Goal: Information Seeking & Learning: Learn about a topic

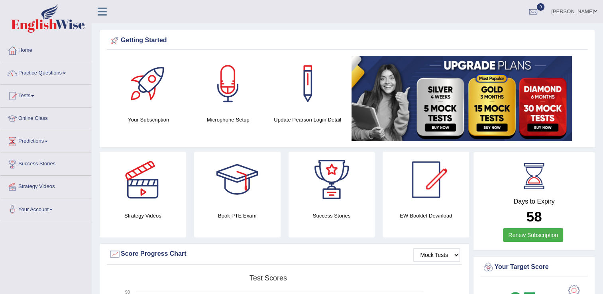
click at [46, 72] on link "Practice Questions" at bounding box center [45, 72] width 91 height 20
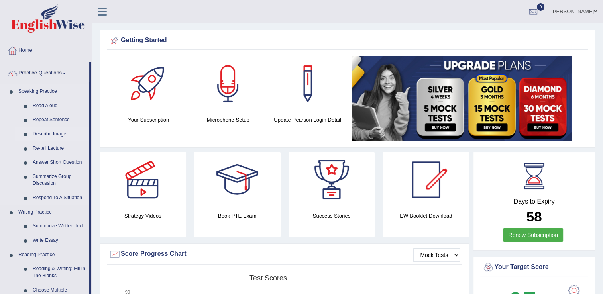
click at [51, 133] on link "Describe Image" at bounding box center [59, 134] width 60 height 14
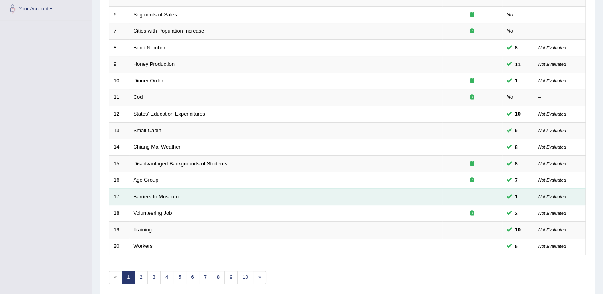
scroll to position [231, 0]
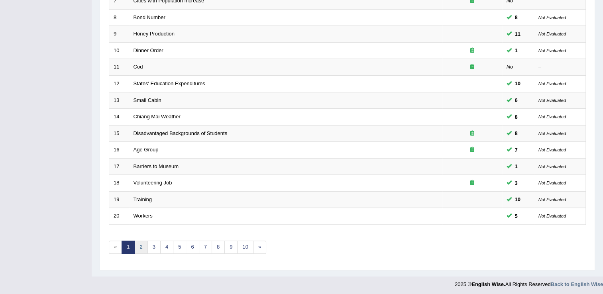
click at [140, 249] on link "2" at bounding box center [140, 247] width 13 height 13
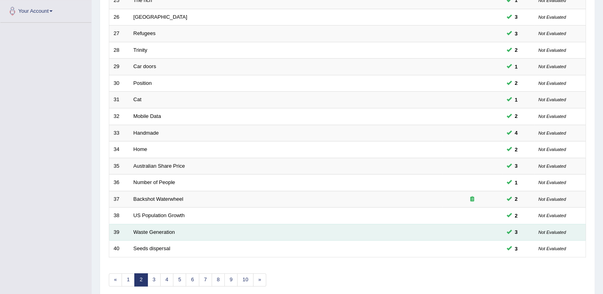
scroll to position [231, 0]
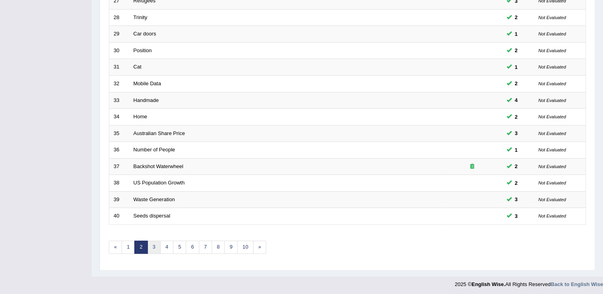
click at [157, 249] on link "3" at bounding box center [154, 247] width 13 height 13
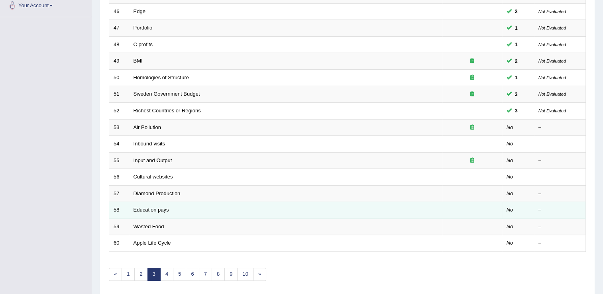
scroll to position [191, 0]
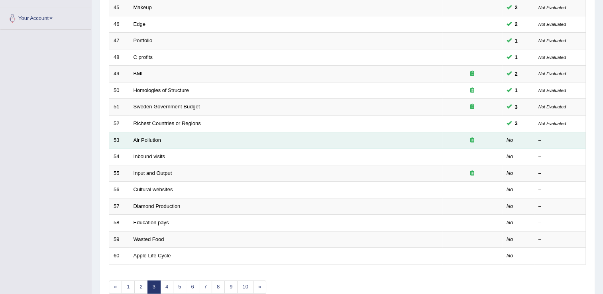
click at [146, 142] on td "Air Pollution" at bounding box center [285, 140] width 313 height 17
click at [150, 141] on link "Air Pollution" at bounding box center [148, 140] width 28 height 6
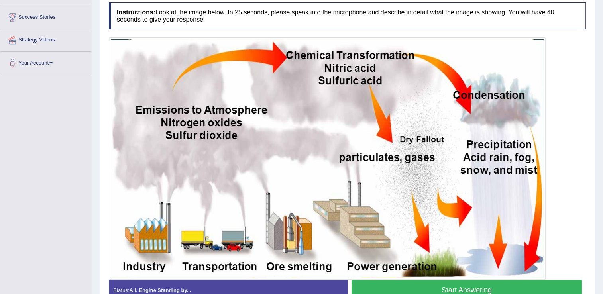
scroll to position [193, 0]
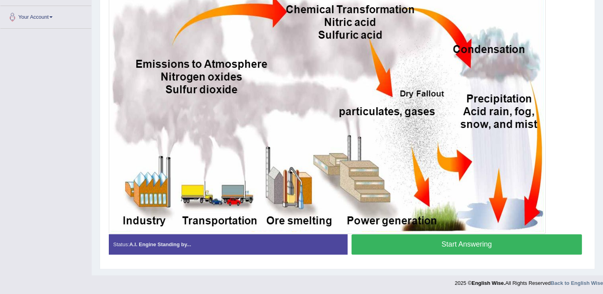
click at [459, 244] on button "Start Answering" at bounding box center [467, 244] width 231 height 20
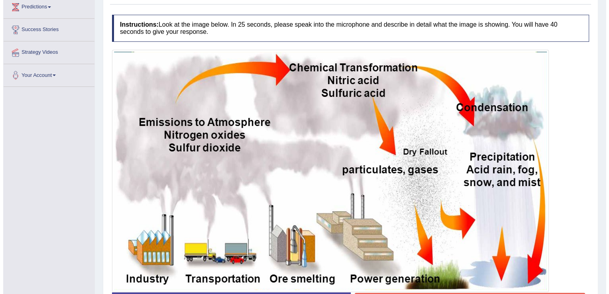
scroll to position [153, 0]
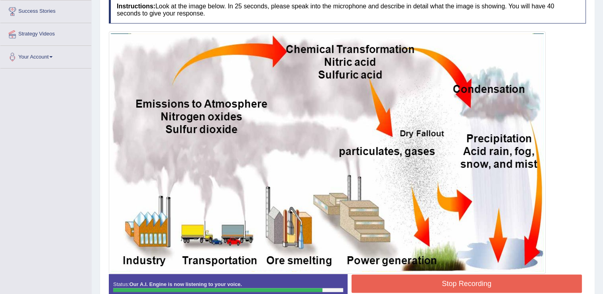
click at [401, 284] on button "Stop Recording" at bounding box center [467, 284] width 231 height 18
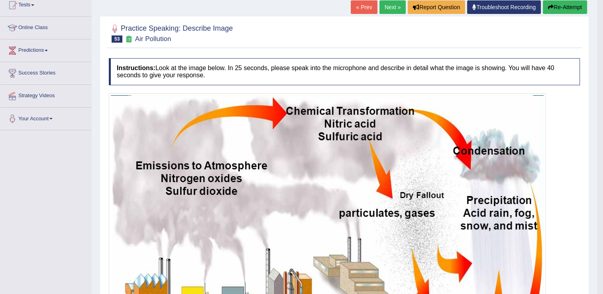
scroll to position [43, 0]
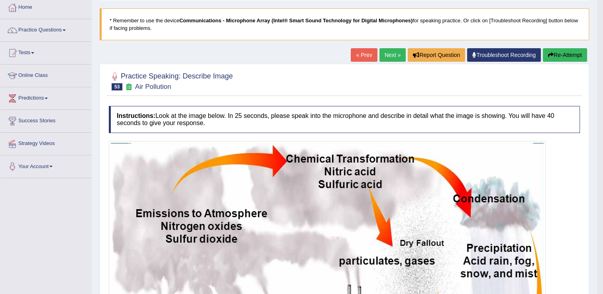
click at [393, 60] on link "Next »" at bounding box center [393, 55] width 26 height 14
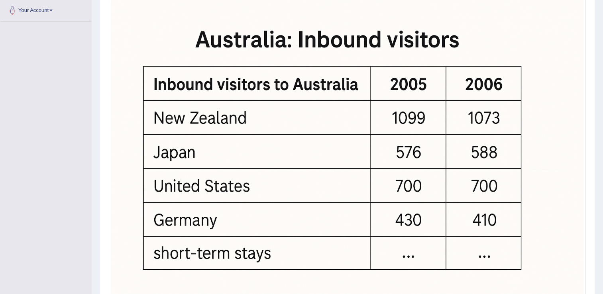
scroll to position [270, 0]
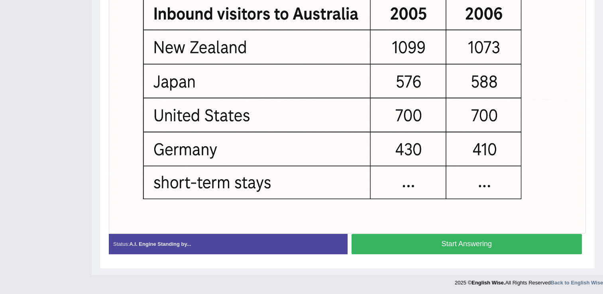
click at [449, 238] on button "Start Answering" at bounding box center [467, 244] width 231 height 20
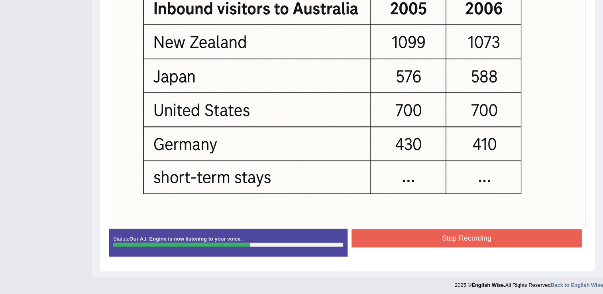
scroll to position [277, 0]
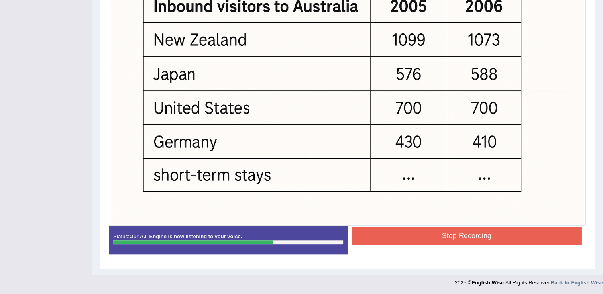
click at [438, 238] on button "Stop Recording" at bounding box center [467, 236] width 231 height 18
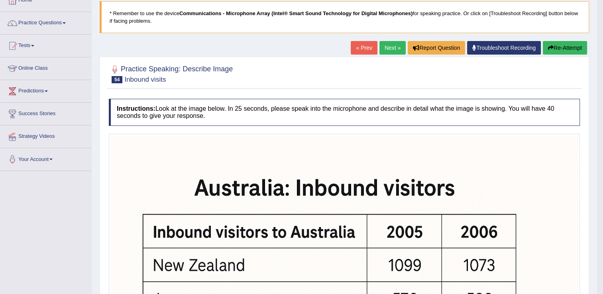
scroll to position [41, 0]
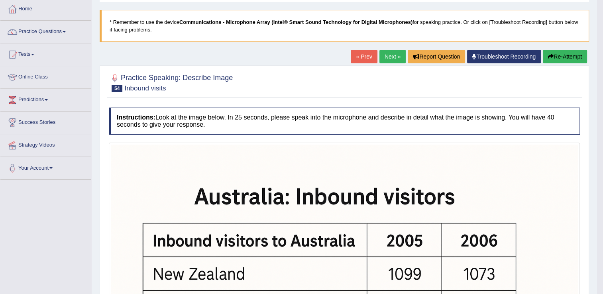
click at [383, 57] on link "Next »" at bounding box center [393, 57] width 26 height 14
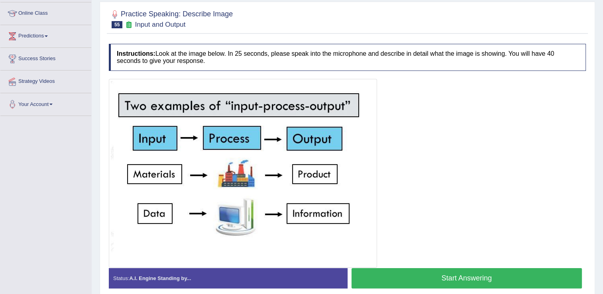
scroll to position [120, 0]
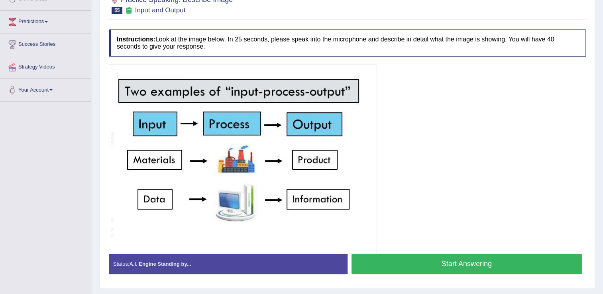
click at [487, 265] on button "Start Answering" at bounding box center [467, 264] width 231 height 20
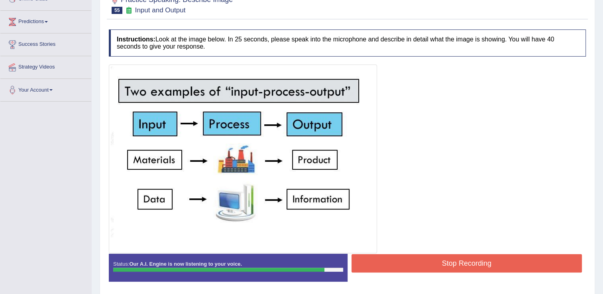
click at [451, 264] on button "Stop Recording" at bounding box center [467, 263] width 231 height 18
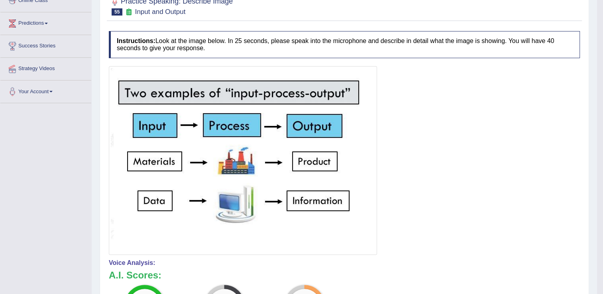
scroll to position [0, 0]
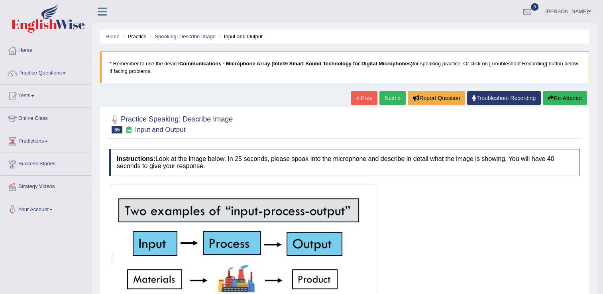
click at [394, 96] on link "Next »" at bounding box center [393, 98] width 26 height 14
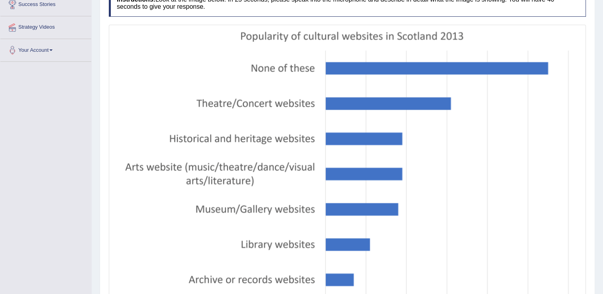
scroll to position [273, 0]
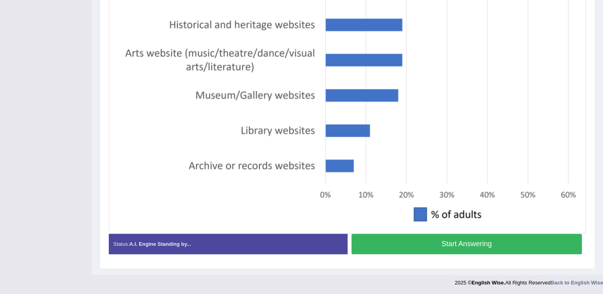
click at [443, 243] on button "Start Answering" at bounding box center [467, 244] width 231 height 20
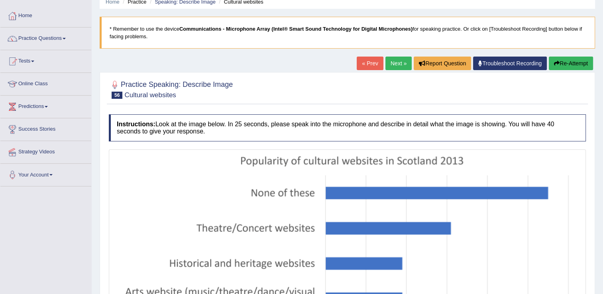
scroll to position [34, 0]
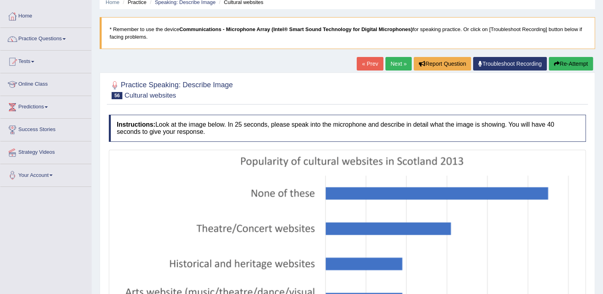
click at [554, 57] on button "Re-Attempt" at bounding box center [571, 64] width 44 height 14
click at [562, 65] on button "Re-Attempt" at bounding box center [571, 64] width 44 height 14
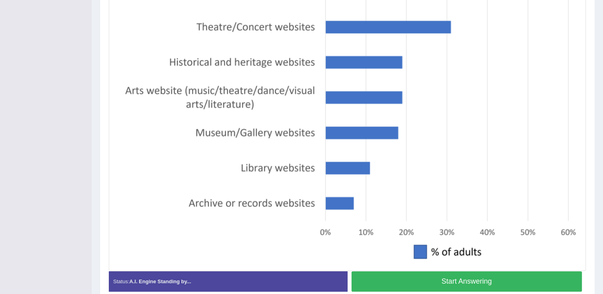
scroll to position [273, 0]
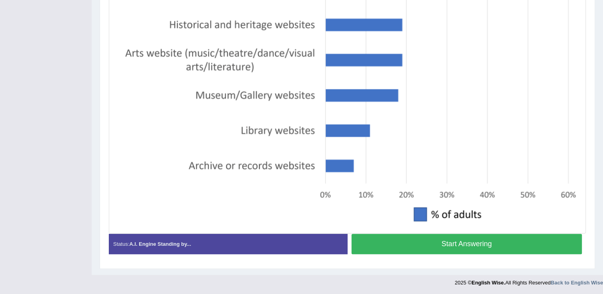
click at [416, 246] on button "Start Answering" at bounding box center [467, 244] width 231 height 20
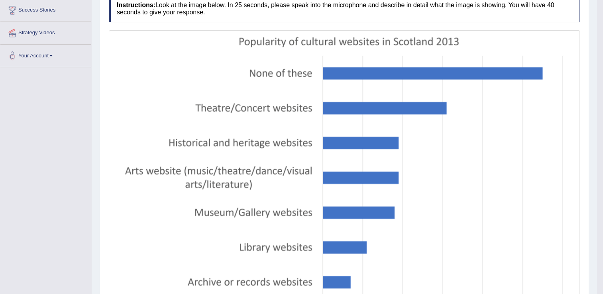
scroll to position [0, 0]
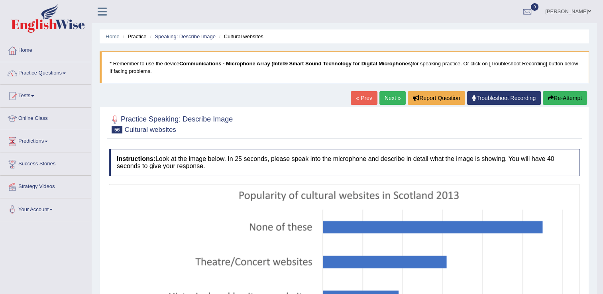
click at [572, 96] on button "Re-Attempt" at bounding box center [565, 98] width 44 height 14
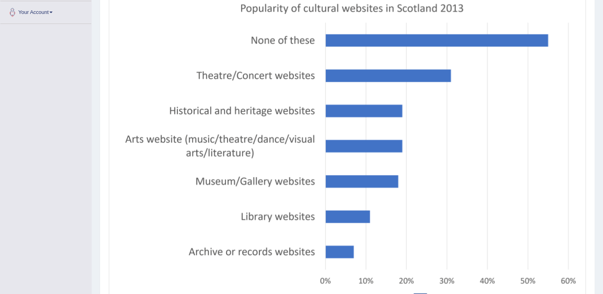
scroll to position [279, 0]
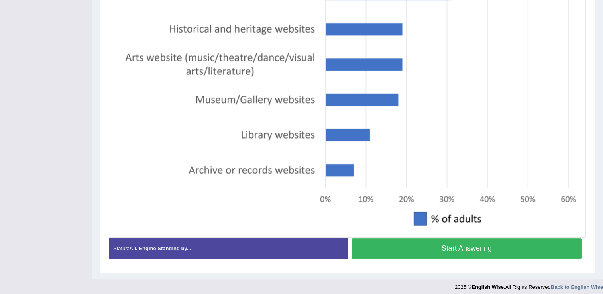
click at [486, 245] on button "Start Answering" at bounding box center [467, 248] width 231 height 20
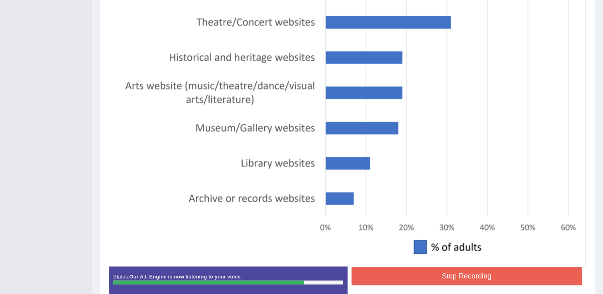
scroll to position [245, 0]
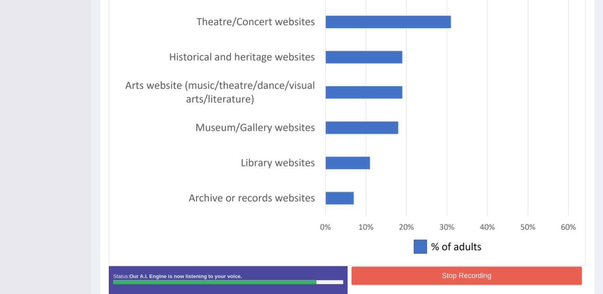
click at [490, 270] on button "Stop Recording" at bounding box center [467, 276] width 231 height 18
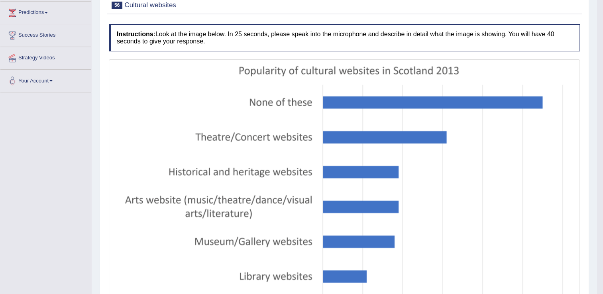
scroll to position [46, 0]
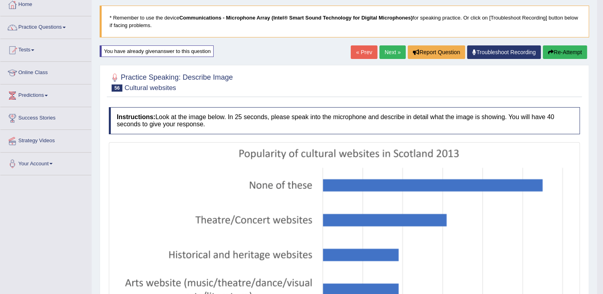
click at [394, 52] on link "Next »" at bounding box center [393, 52] width 26 height 14
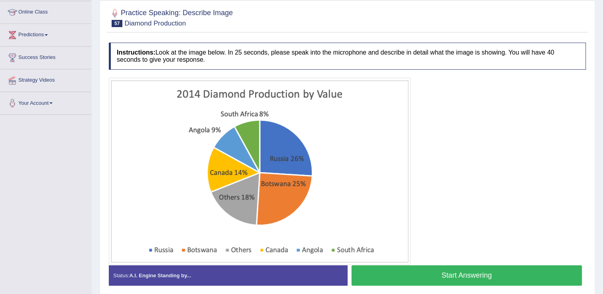
scroll to position [138, 0]
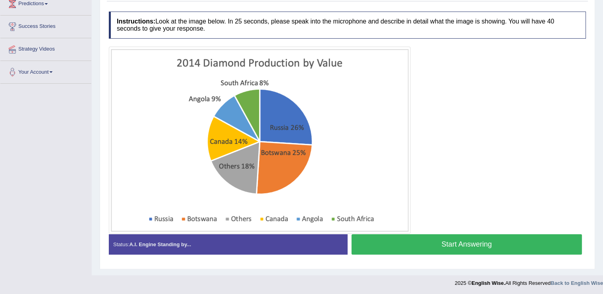
click at [464, 243] on button "Start Answering" at bounding box center [467, 244] width 231 height 20
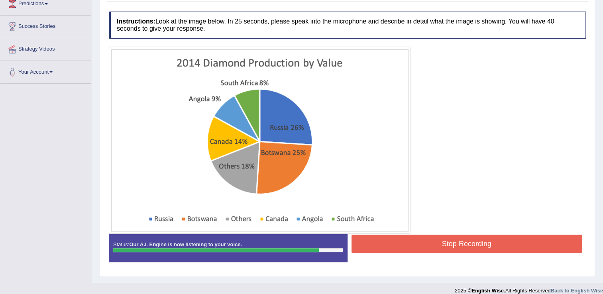
click at [416, 242] on button "Stop Recording" at bounding box center [467, 244] width 231 height 18
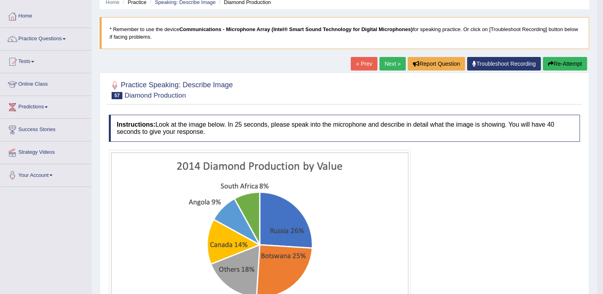
scroll to position [0, 0]
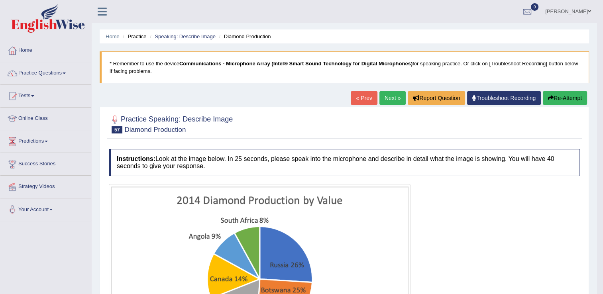
click at [389, 100] on link "Next »" at bounding box center [393, 98] width 26 height 14
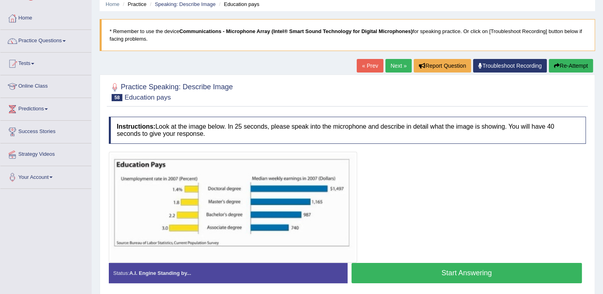
scroll to position [80, 0]
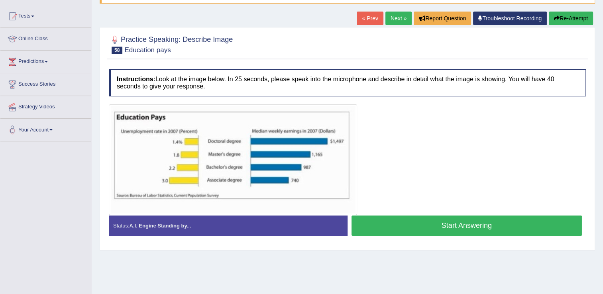
click at [410, 222] on button "Start Answering" at bounding box center [467, 226] width 231 height 20
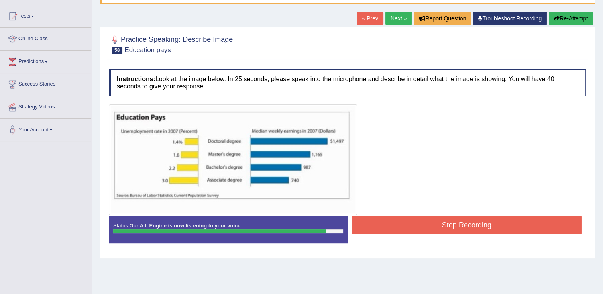
click at [416, 224] on button "Stop Recording" at bounding box center [467, 225] width 231 height 18
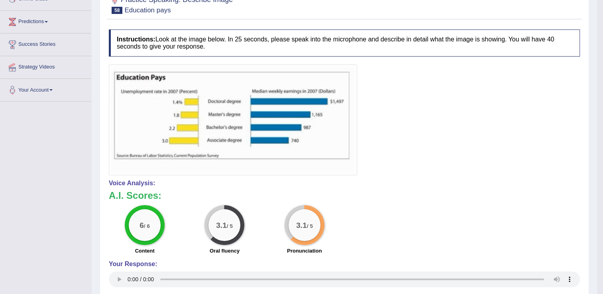
scroll to position [0, 0]
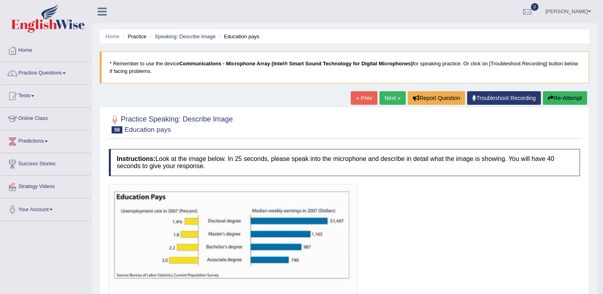
click at [386, 103] on link "Next »" at bounding box center [393, 98] width 26 height 14
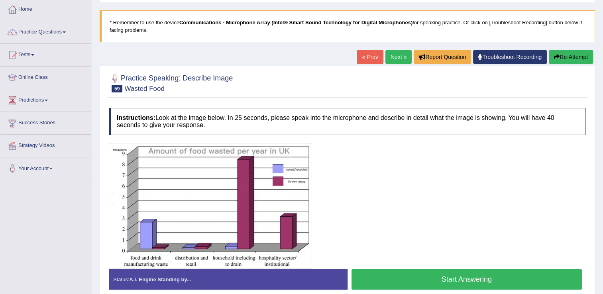
scroll to position [80, 0]
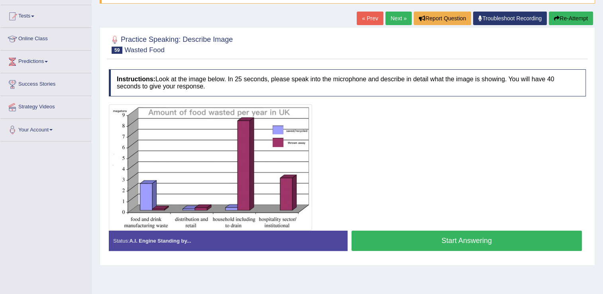
click at [433, 238] on button "Start Answering" at bounding box center [467, 241] width 231 height 20
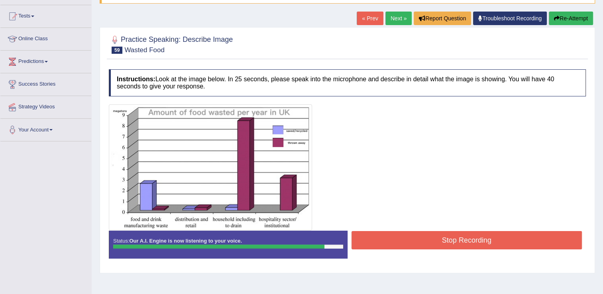
click at [417, 235] on button "Stop Recording" at bounding box center [467, 240] width 231 height 18
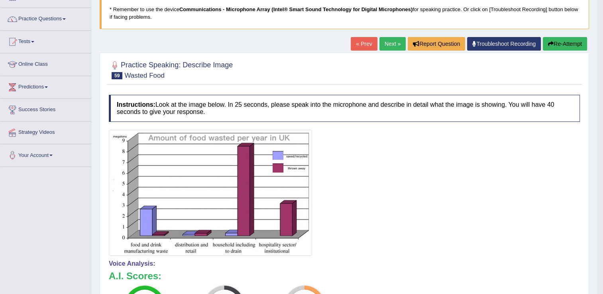
scroll to position [0, 0]
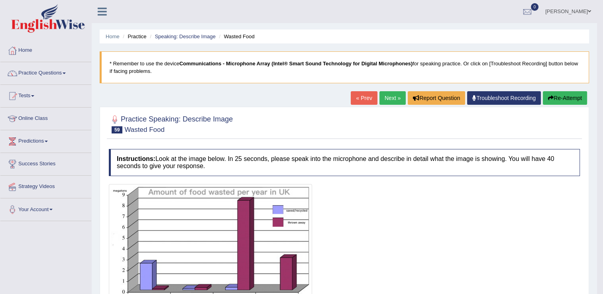
click at [382, 99] on link "Next »" at bounding box center [393, 98] width 26 height 14
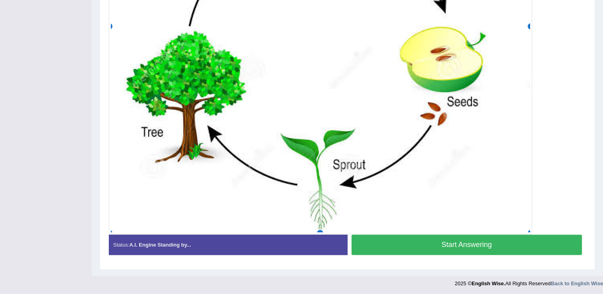
scroll to position [364, 0]
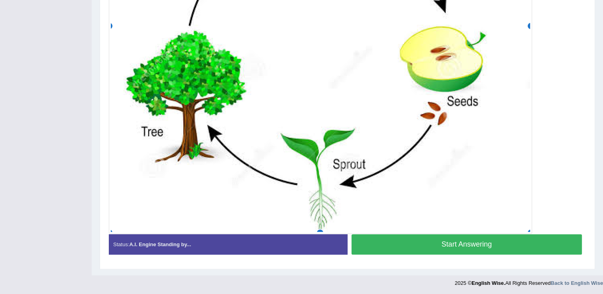
click at [415, 241] on button "Start Answering" at bounding box center [467, 244] width 231 height 20
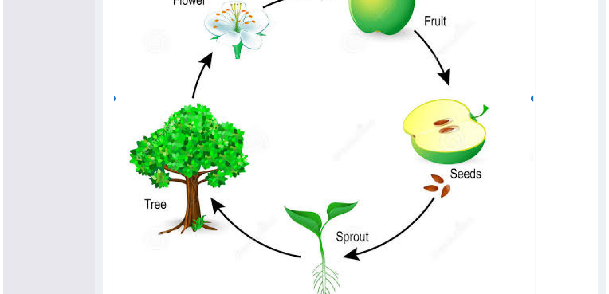
scroll to position [332, 0]
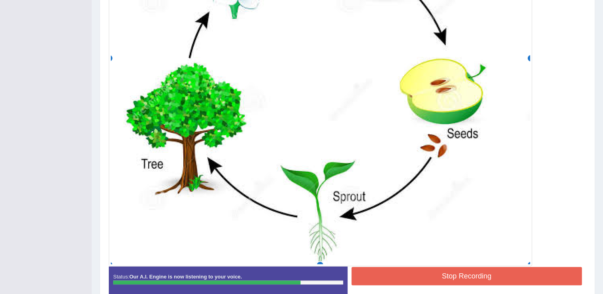
click at [478, 268] on button "Stop Recording" at bounding box center [467, 276] width 231 height 18
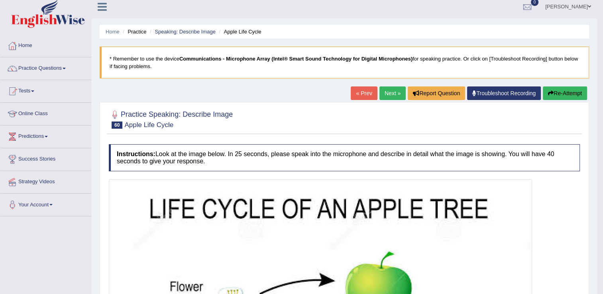
scroll to position [0, 0]
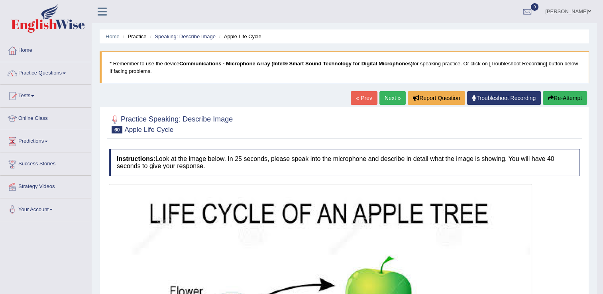
click at [388, 98] on link "Next »" at bounding box center [393, 98] width 26 height 14
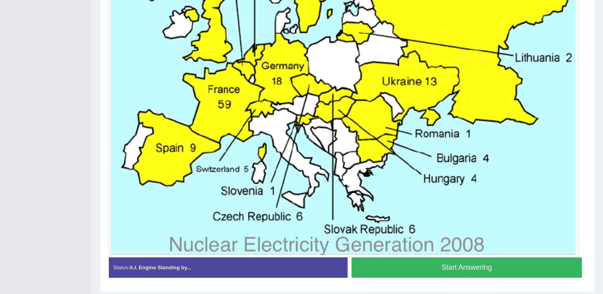
scroll to position [359, 0]
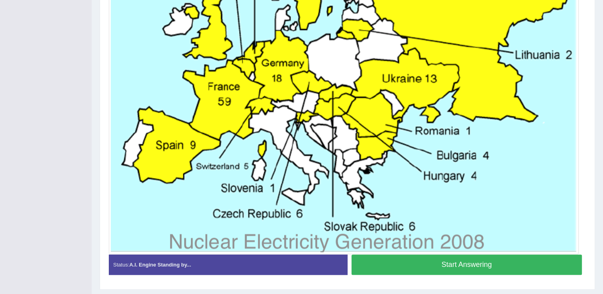
click at [408, 267] on button "Start Answering" at bounding box center [467, 265] width 231 height 20
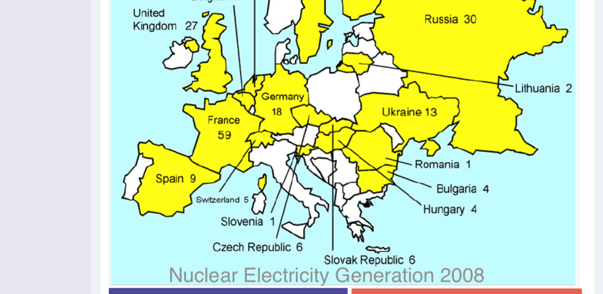
scroll to position [387, 0]
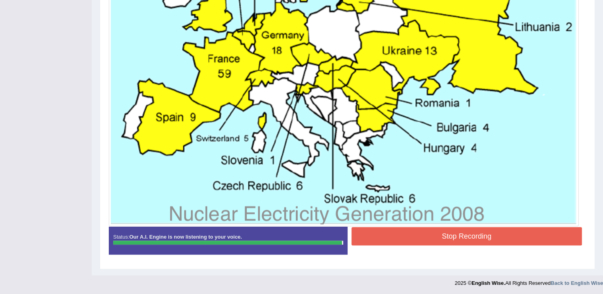
click at [387, 230] on button "Stop Recording" at bounding box center [467, 236] width 231 height 18
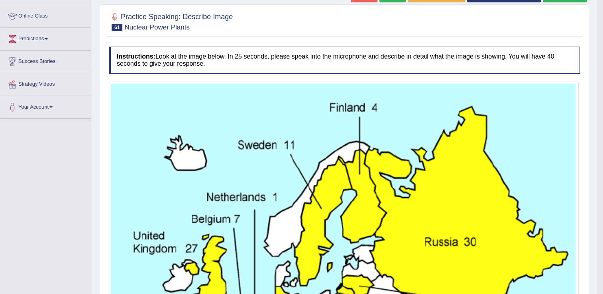
scroll to position [35, 0]
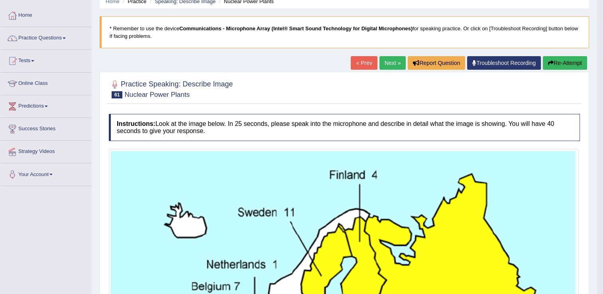
click at [560, 62] on button "Re-Attempt" at bounding box center [565, 63] width 44 height 14
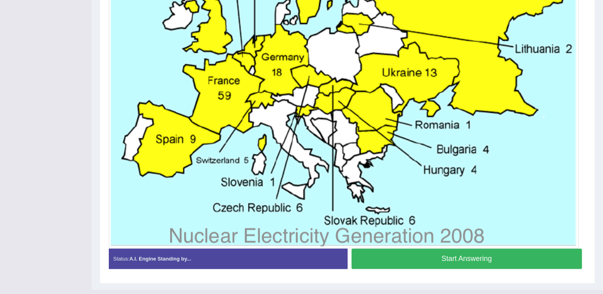
scroll to position [389, 0]
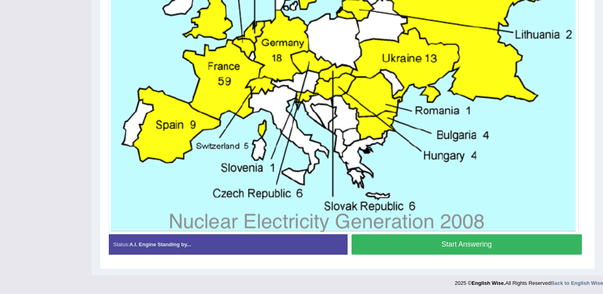
click at [408, 240] on button "Start Answering" at bounding box center [467, 244] width 231 height 20
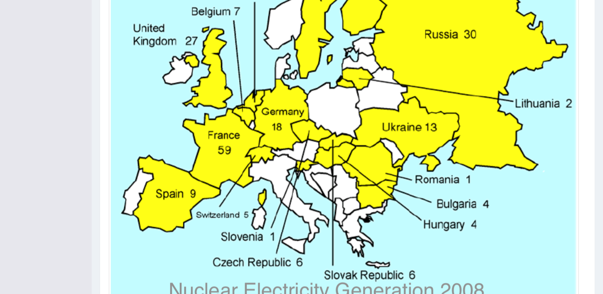
scroll to position [391, 0]
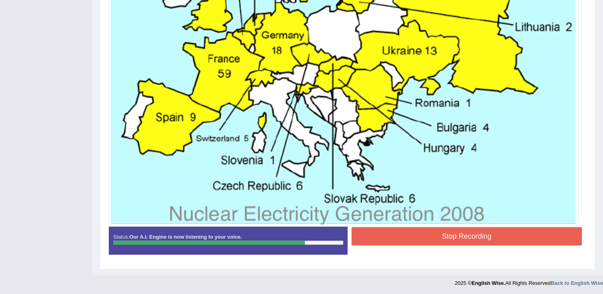
click at [468, 237] on button "Stop Recording" at bounding box center [467, 236] width 231 height 18
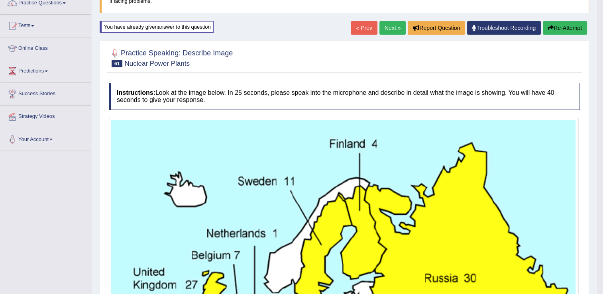
scroll to position [0, 0]
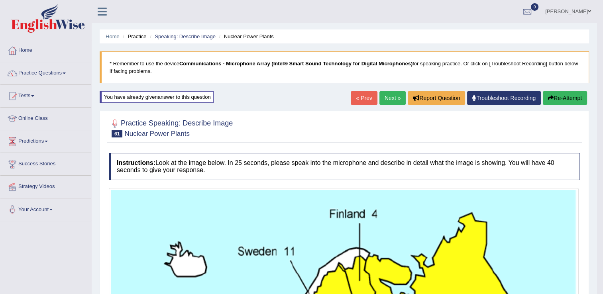
click at [561, 102] on button "Re-Attempt" at bounding box center [565, 98] width 44 height 14
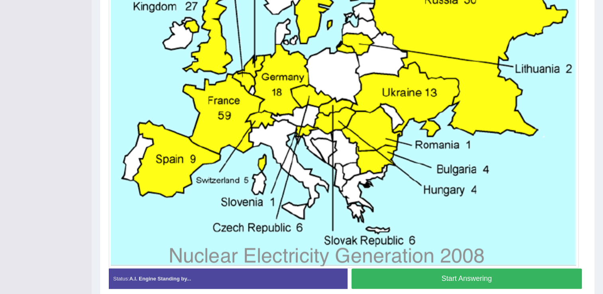
scroll to position [359, 0]
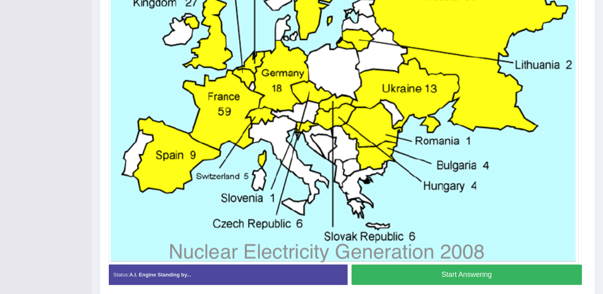
click at [431, 267] on button "Start Answering" at bounding box center [467, 275] width 231 height 20
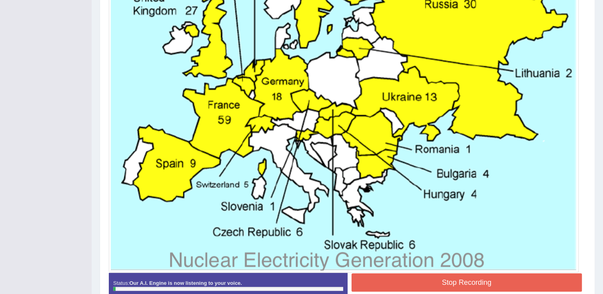
scroll to position [391, 0]
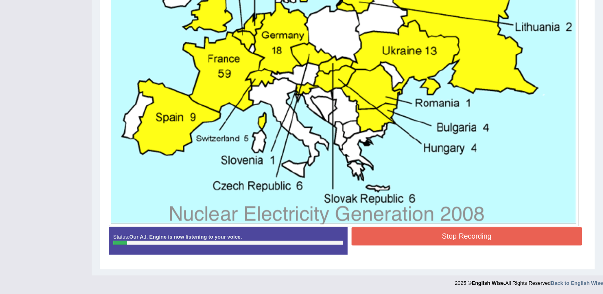
click at [472, 237] on button "Stop Recording" at bounding box center [467, 236] width 231 height 18
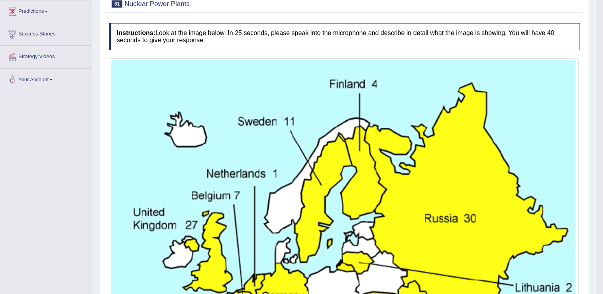
scroll to position [74, 0]
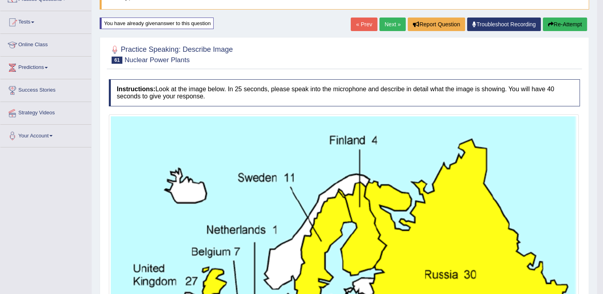
click at [559, 26] on button "Re-Attempt" at bounding box center [565, 25] width 44 height 14
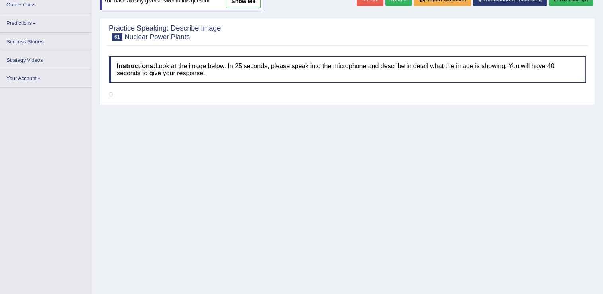
scroll to position [120, 0]
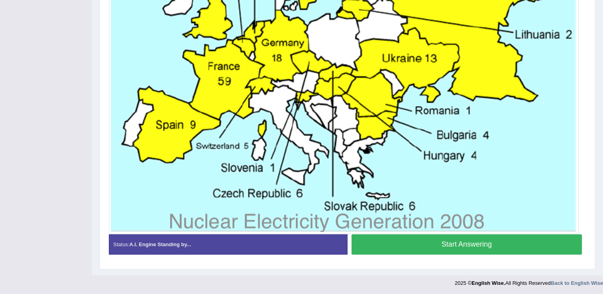
click at [472, 246] on button "Start Answering" at bounding box center [467, 244] width 231 height 20
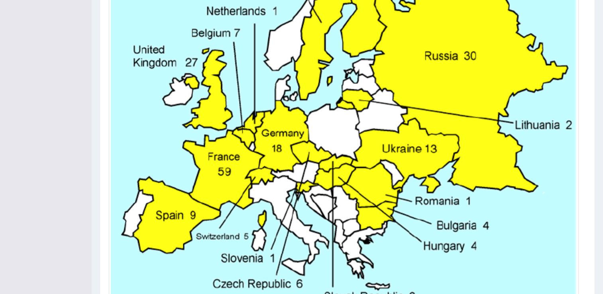
scroll to position [351, 0]
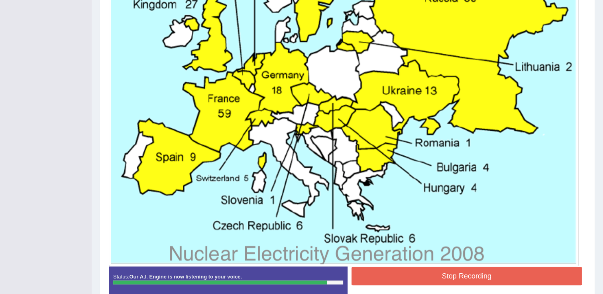
click at [455, 272] on button "Stop Recording" at bounding box center [467, 276] width 231 height 18
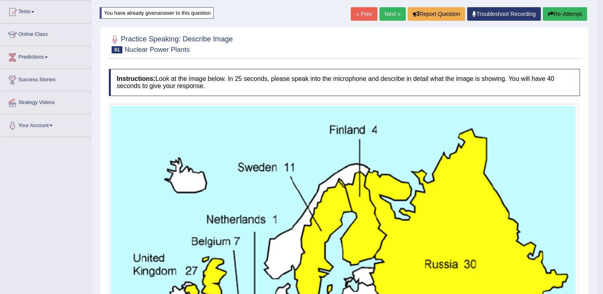
scroll to position [0, 0]
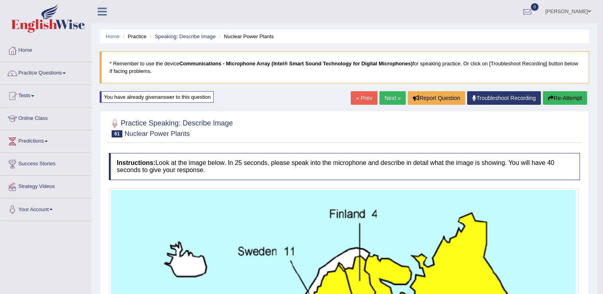
click at [382, 100] on link "Next »" at bounding box center [393, 98] width 26 height 14
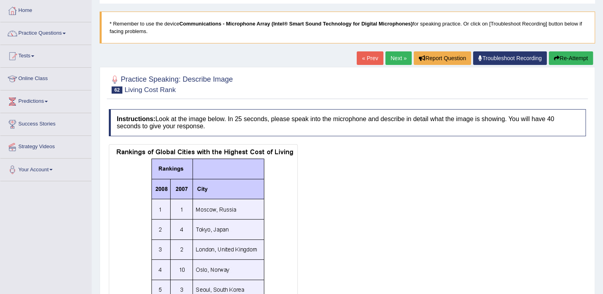
scroll to position [80, 0]
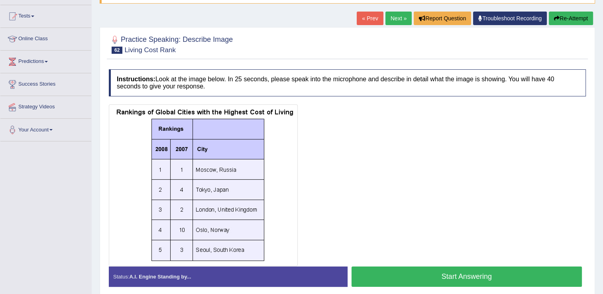
click at [445, 270] on button "Start Answering" at bounding box center [467, 277] width 231 height 20
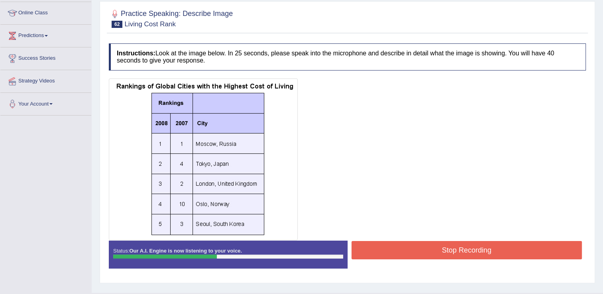
scroll to position [120, 0]
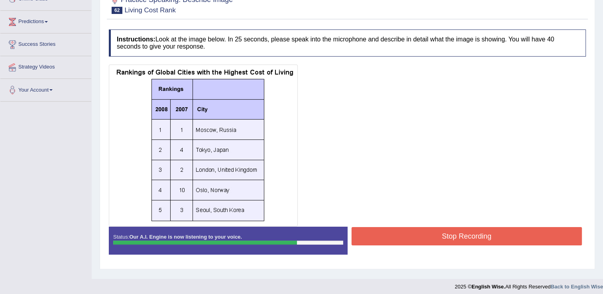
click at [400, 232] on button "Stop Recording" at bounding box center [467, 236] width 231 height 18
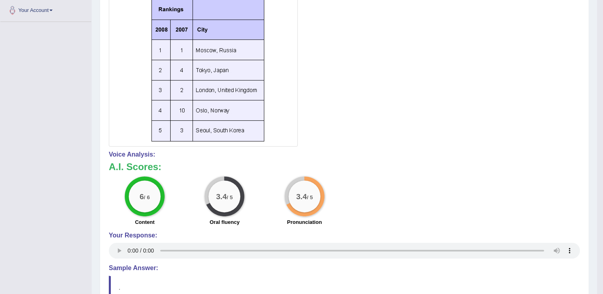
scroll to position [0, 0]
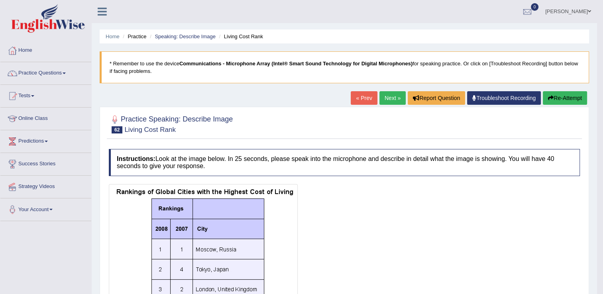
click at [569, 91] on button "Re-Attempt" at bounding box center [565, 98] width 44 height 14
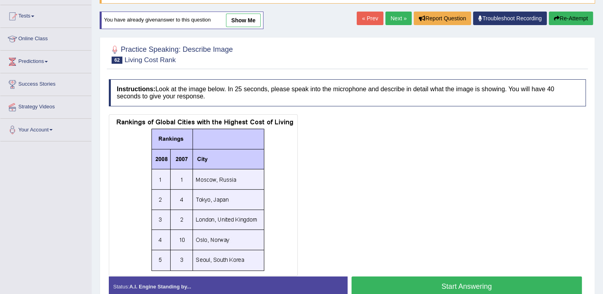
scroll to position [120, 0]
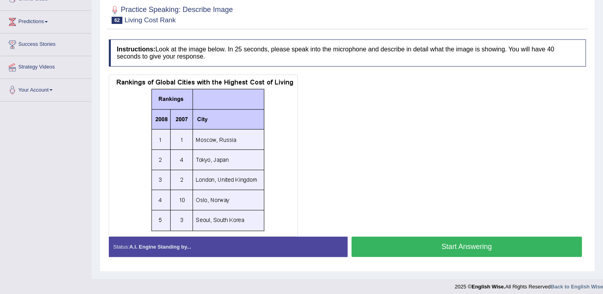
click at [458, 248] on button "Start Answering" at bounding box center [467, 247] width 231 height 20
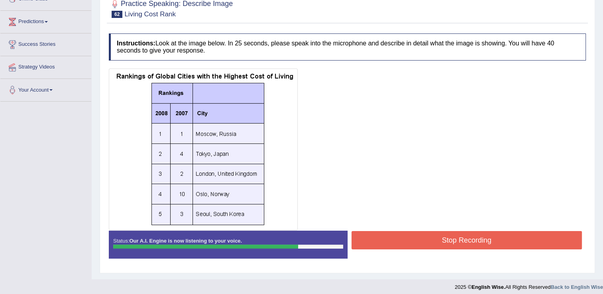
click at [417, 234] on button "Stop Recording" at bounding box center [467, 240] width 231 height 18
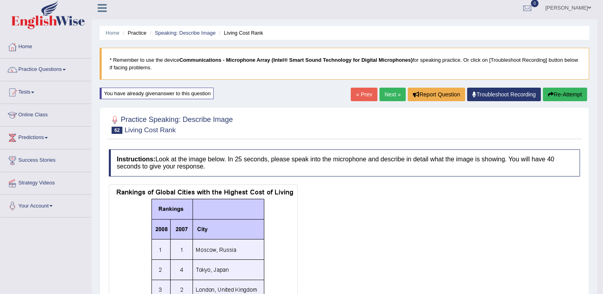
scroll to position [0, 0]
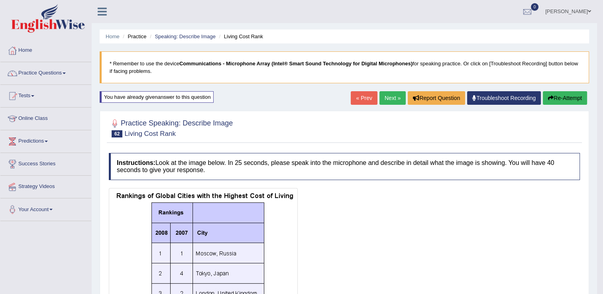
click at [558, 100] on button "Re-Attempt" at bounding box center [565, 98] width 44 height 14
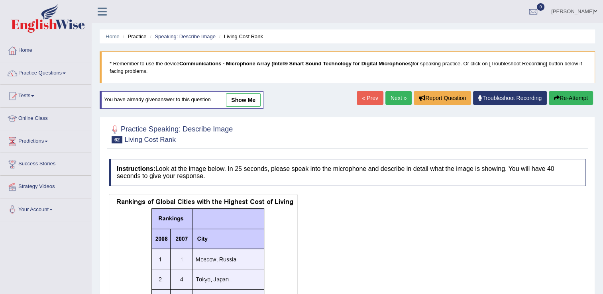
click at [394, 95] on link "Next »" at bounding box center [399, 98] width 26 height 14
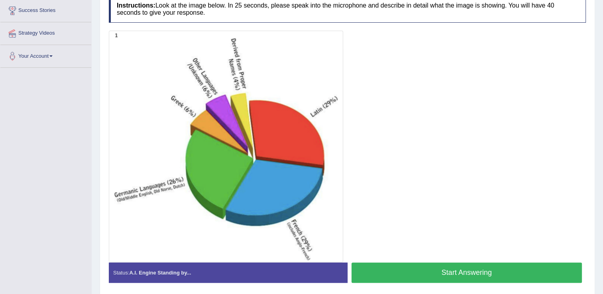
scroll to position [159, 0]
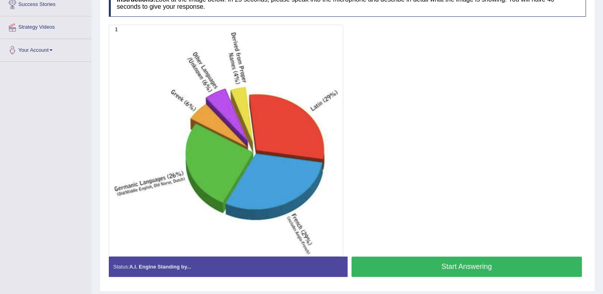
click at [441, 266] on button "Start Answering" at bounding box center [467, 267] width 231 height 20
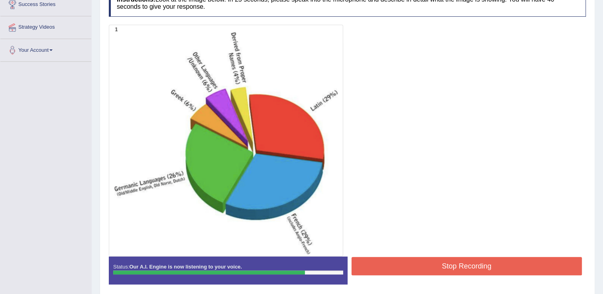
click at [441, 262] on button "Stop Recording" at bounding box center [467, 266] width 231 height 18
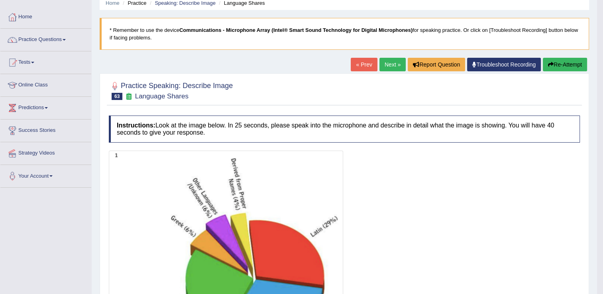
scroll to position [0, 0]
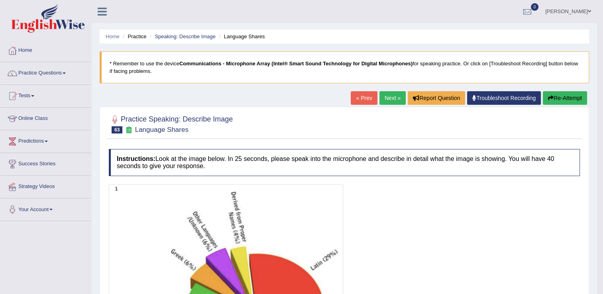
click at [383, 98] on link "Next »" at bounding box center [393, 98] width 26 height 14
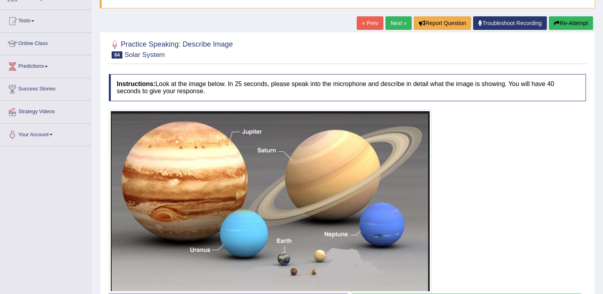
scroll to position [120, 0]
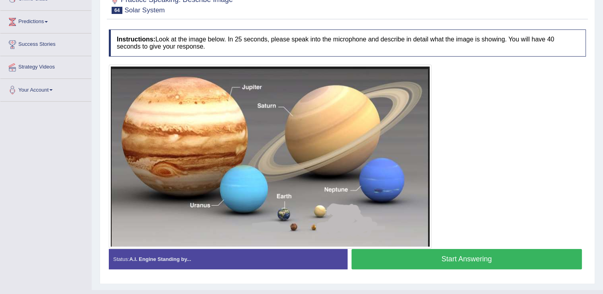
click at [417, 258] on button "Start Answering" at bounding box center [467, 259] width 231 height 20
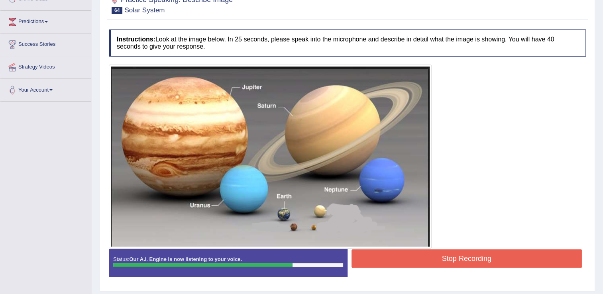
click at [478, 255] on button "Stop Recording" at bounding box center [467, 259] width 231 height 18
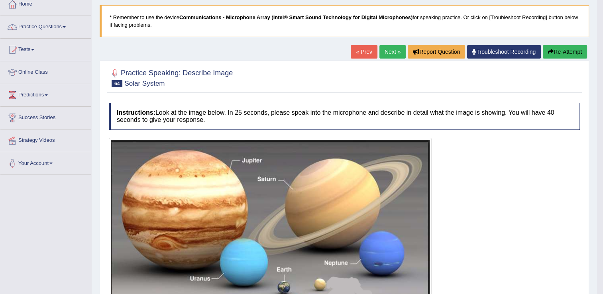
scroll to position [0, 0]
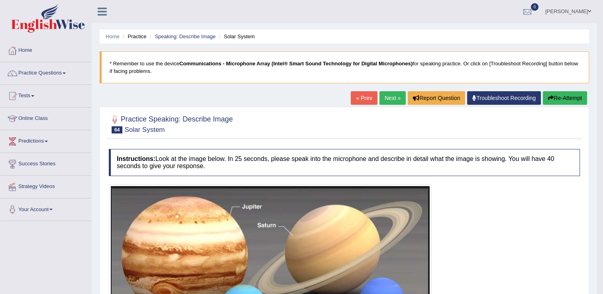
click at [389, 95] on link "Next »" at bounding box center [393, 98] width 26 height 14
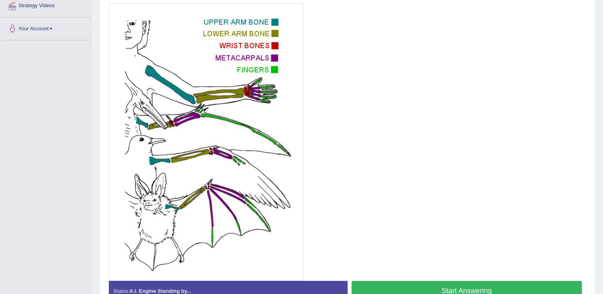
scroll to position [199, 0]
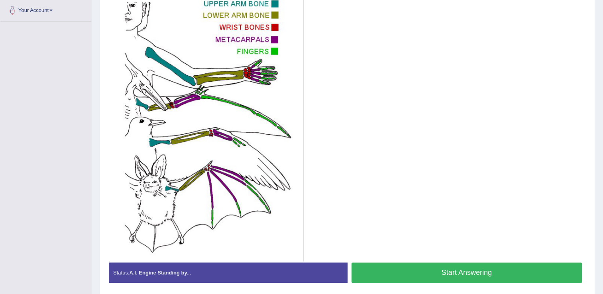
click at [478, 268] on button "Start Answering" at bounding box center [467, 273] width 231 height 20
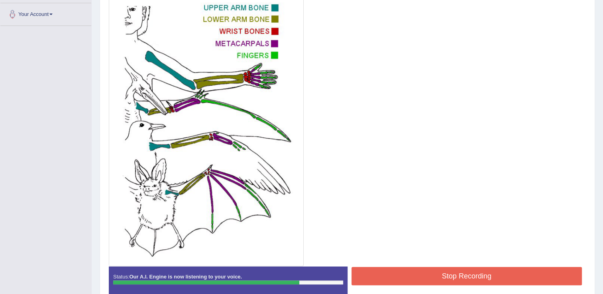
scroll to position [235, 0]
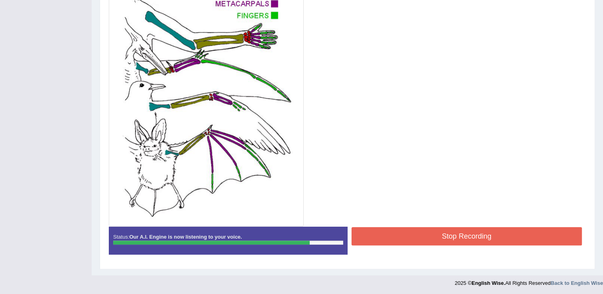
click at [465, 232] on button "Stop Recording" at bounding box center [467, 236] width 231 height 18
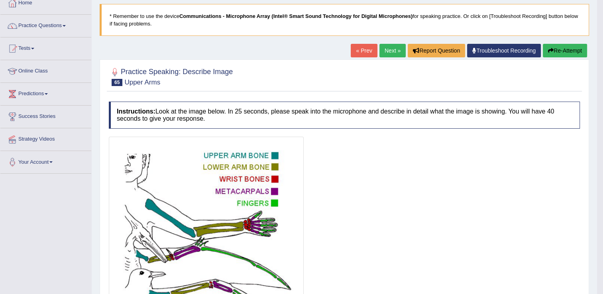
scroll to position [0, 0]
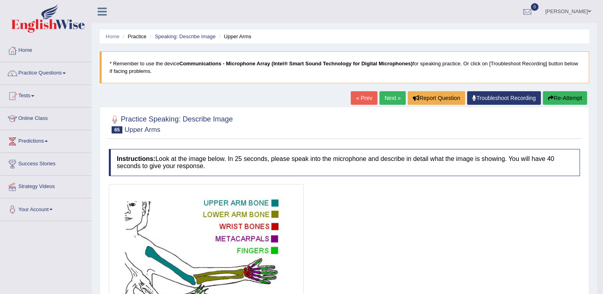
click at [557, 96] on button "Re-Attempt" at bounding box center [565, 98] width 44 height 14
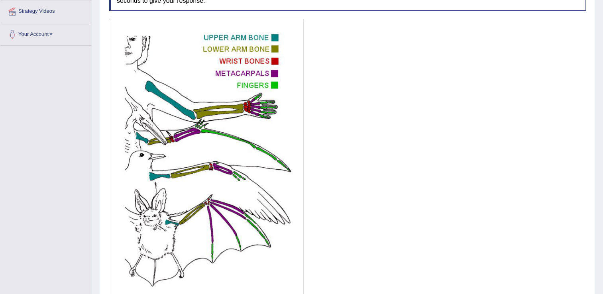
scroll to position [199, 0]
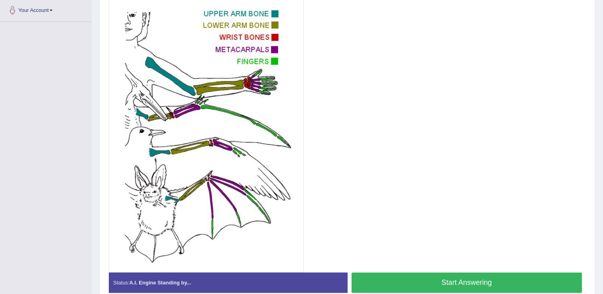
click at [426, 276] on button "Start Answering" at bounding box center [467, 283] width 231 height 20
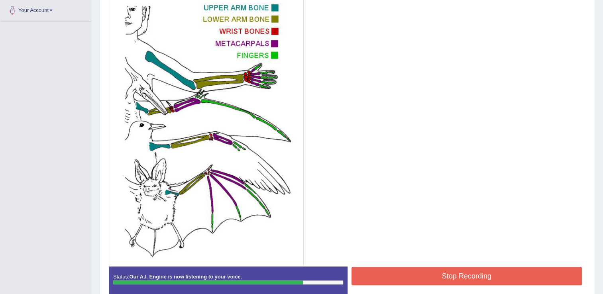
click at [435, 273] on button "Stop Recording" at bounding box center [467, 276] width 231 height 18
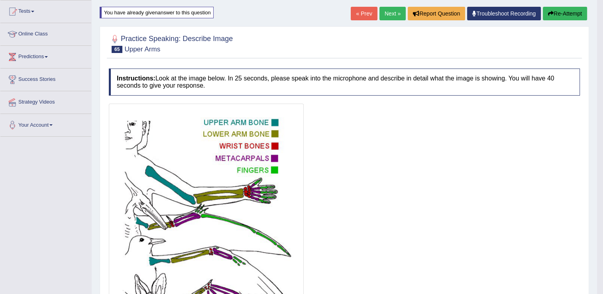
scroll to position [47, 0]
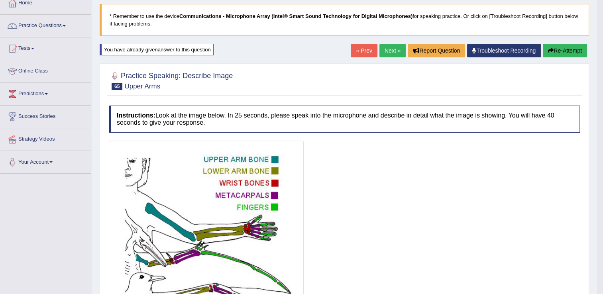
click at [388, 49] on link "Next »" at bounding box center [393, 51] width 26 height 14
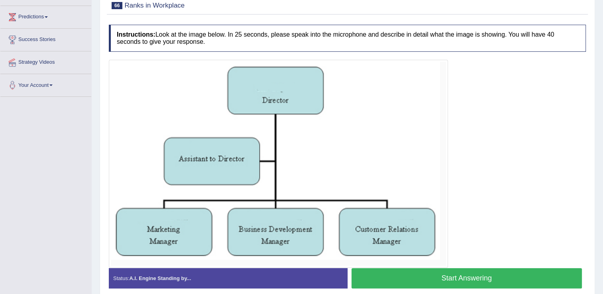
scroll to position [158, 0]
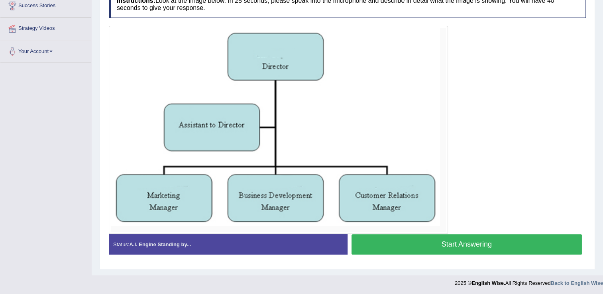
click at [448, 242] on button "Start Answering" at bounding box center [467, 244] width 231 height 20
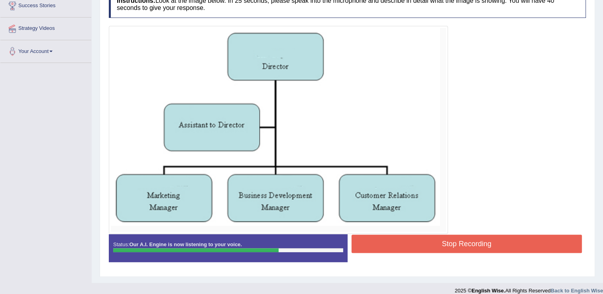
click at [468, 239] on button "Stop Recording" at bounding box center [467, 244] width 231 height 18
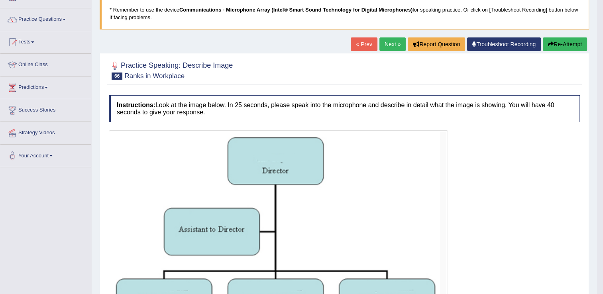
scroll to position [0, 0]
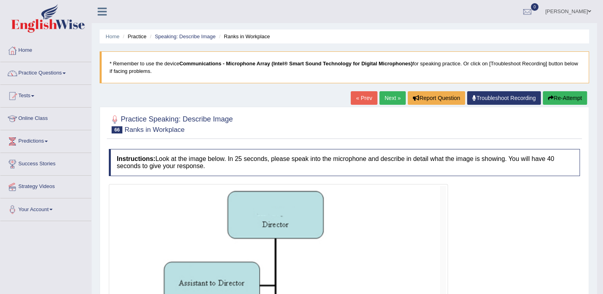
click at [397, 96] on link "Next »" at bounding box center [393, 98] width 26 height 14
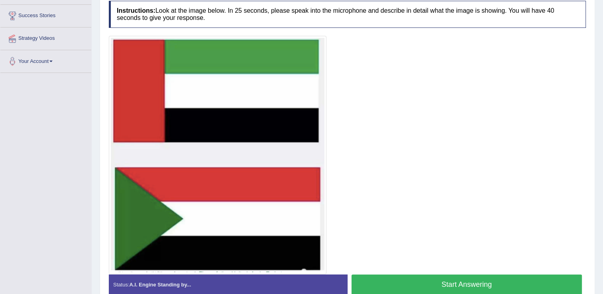
scroll to position [149, 0]
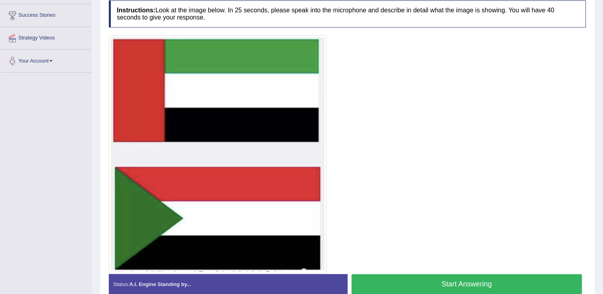
click at [461, 277] on button "Start Answering" at bounding box center [467, 284] width 231 height 20
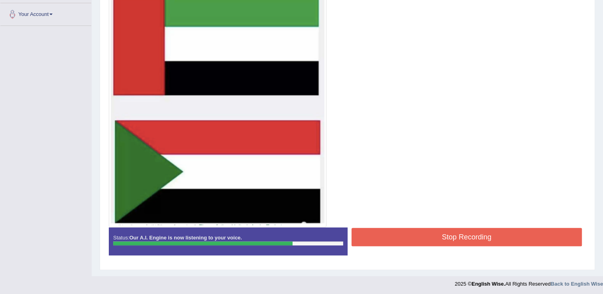
scroll to position [196, 0]
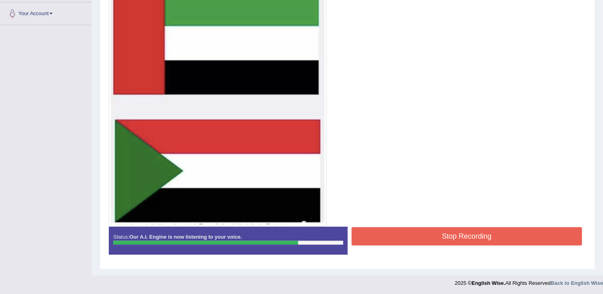
click at [425, 236] on button "Stop Recording" at bounding box center [467, 236] width 231 height 18
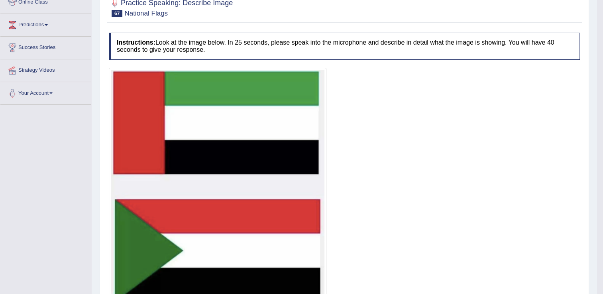
scroll to position [0, 0]
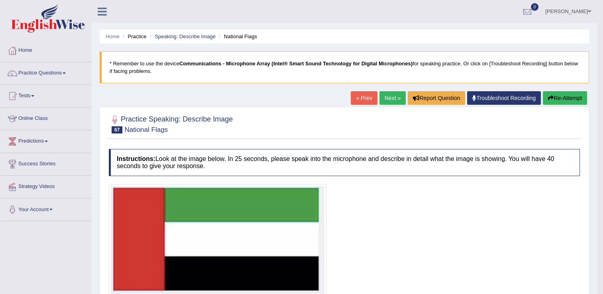
click at [386, 98] on link "Next »" at bounding box center [393, 98] width 26 height 14
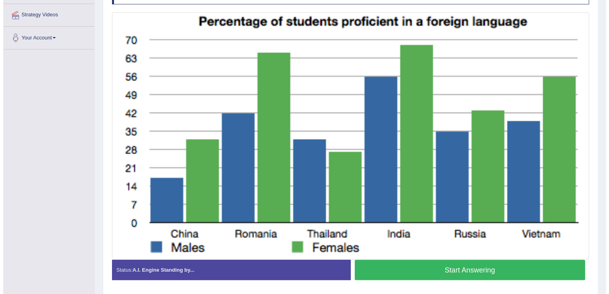
scroll to position [158, 0]
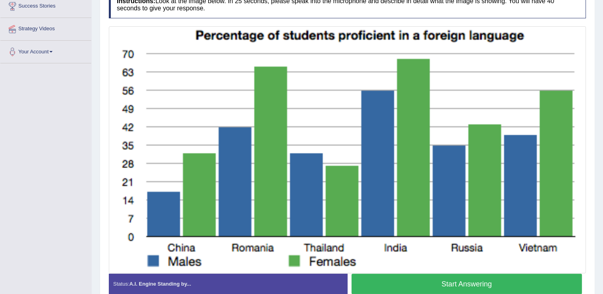
click at [431, 286] on button "Start Answering" at bounding box center [467, 284] width 231 height 20
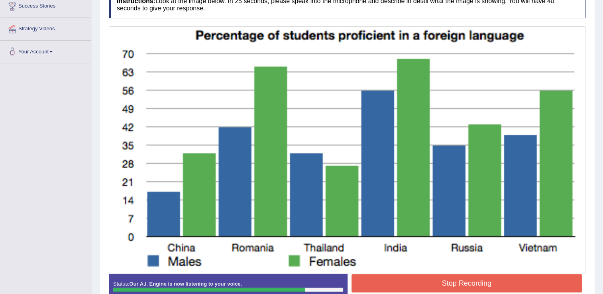
click at [399, 285] on button "Stop Recording" at bounding box center [467, 283] width 231 height 18
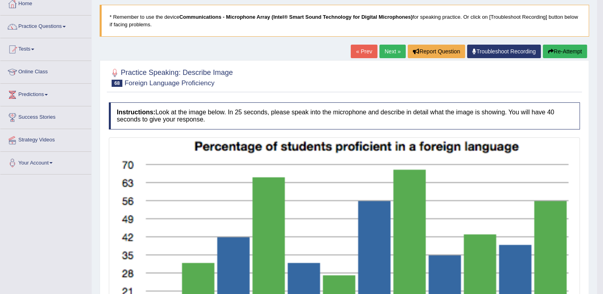
scroll to position [0, 0]
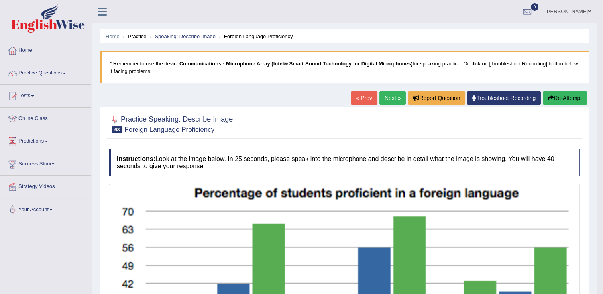
click at [567, 94] on button "Re-Attempt" at bounding box center [565, 98] width 44 height 14
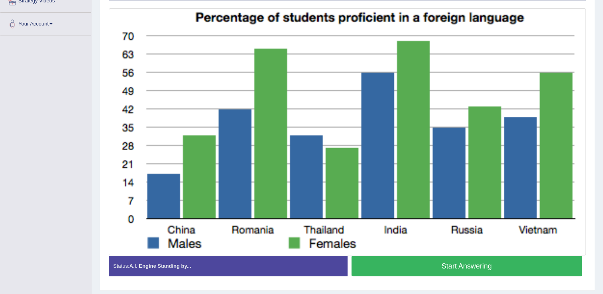
scroll to position [199, 0]
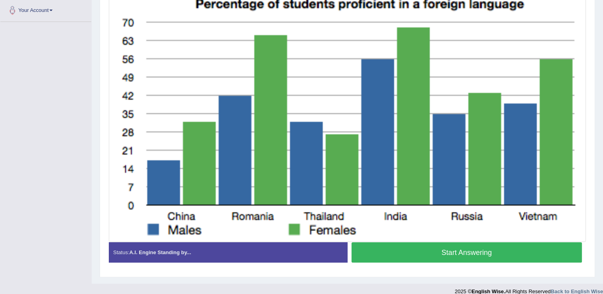
click at [449, 260] on button "Start Answering" at bounding box center [467, 252] width 231 height 20
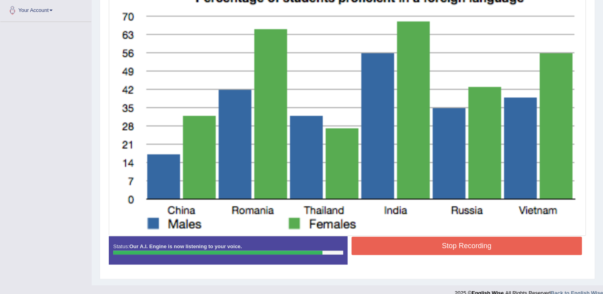
click at [462, 244] on button "Stop Recording" at bounding box center [467, 246] width 231 height 18
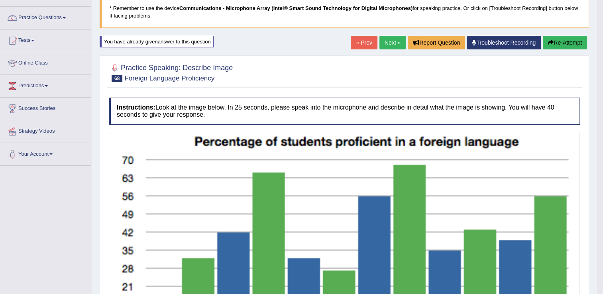
scroll to position [14, 0]
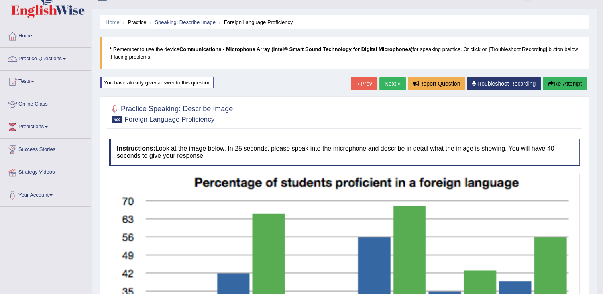
click at [389, 85] on link "Next »" at bounding box center [393, 84] width 26 height 14
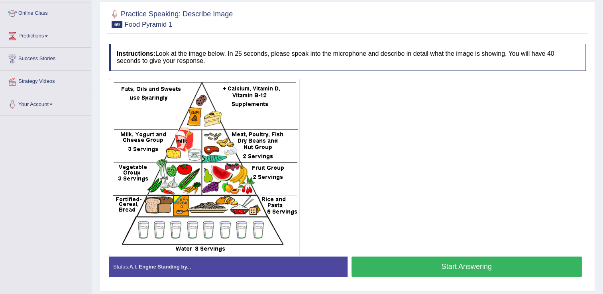
scroll to position [120, 0]
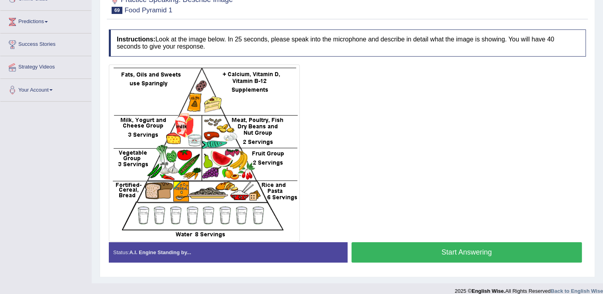
click at [436, 246] on button "Start Answering" at bounding box center [467, 252] width 231 height 20
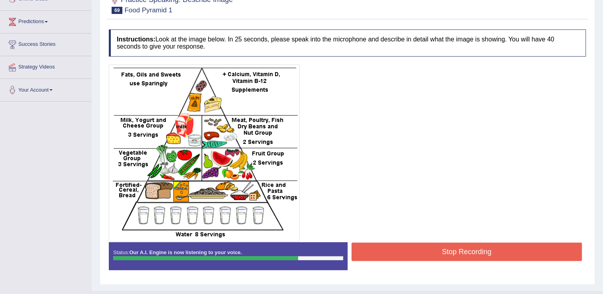
click at [468, 253] on button "Stop Recording" at bounding box center [467, 252] width 231 height 18
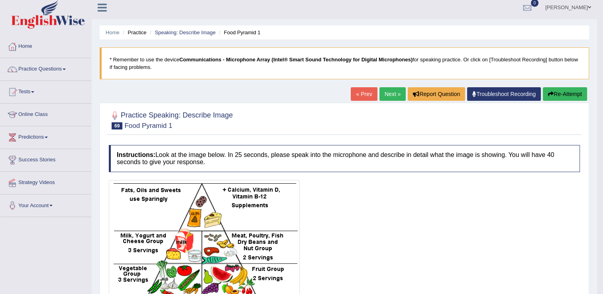
scroll to position [0, 0]
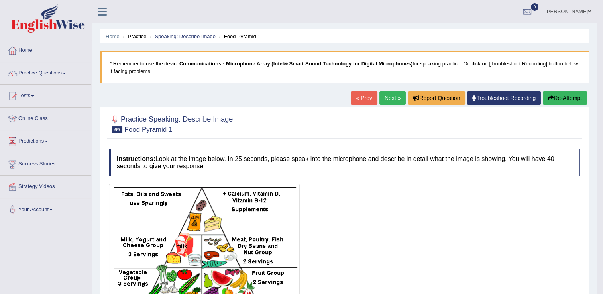
click at [391, 95] on link "Next »" at bounding box center [393, 98] width 26 height 14
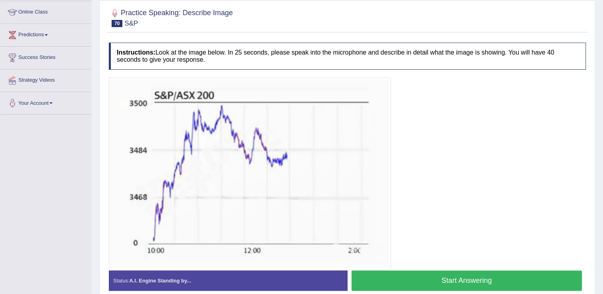
scroll to position [120, 0]
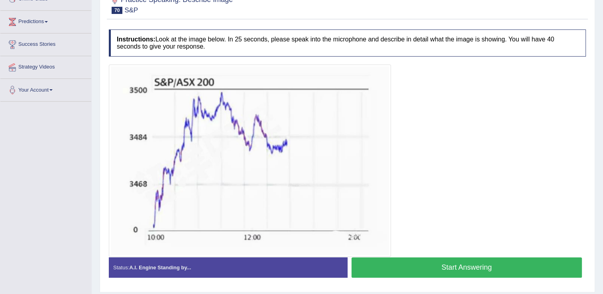
click at [433, 269] on button "Start Answering" at bounding box center [467, 268] width 231 height 20
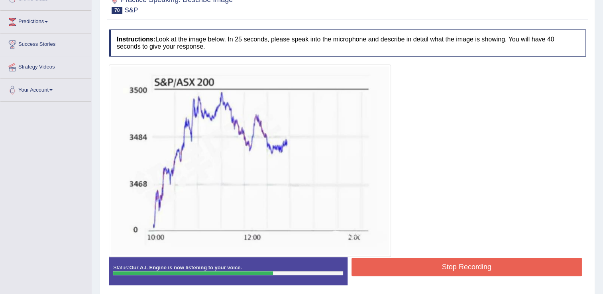
click at [384, 262] on button "Stop Recording" at bounding box center [467, 267] width 231 height 18
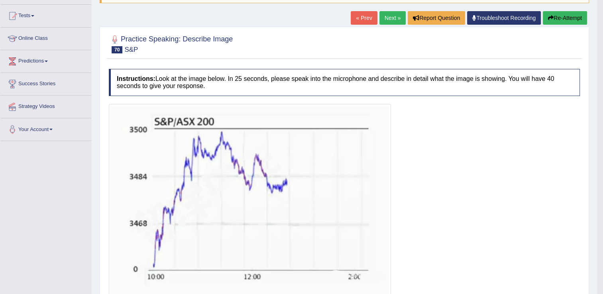
scroll to position [38, 0]
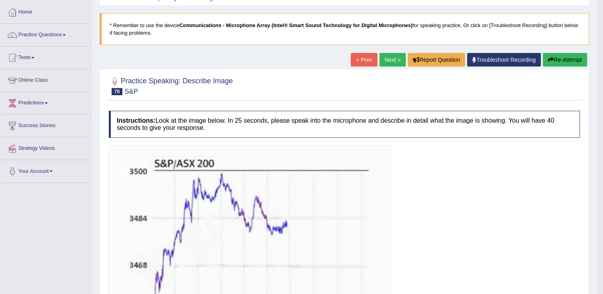
click at [561, 63] on button "Re-Attempt" at bounding box center [565, 60] width 44 height 14
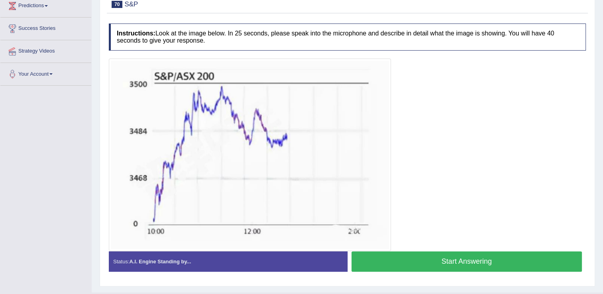
scroll to position [153, 0]
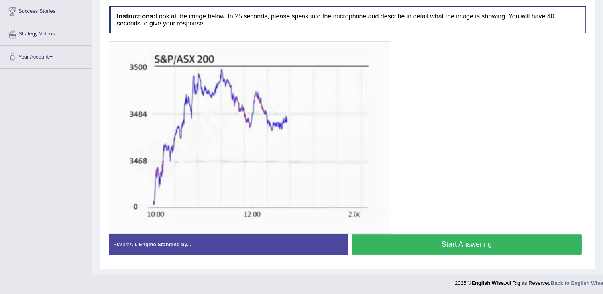
click at [404, 243] on button "Start Answering" at bounding box center [467, 244] width 231 height 20
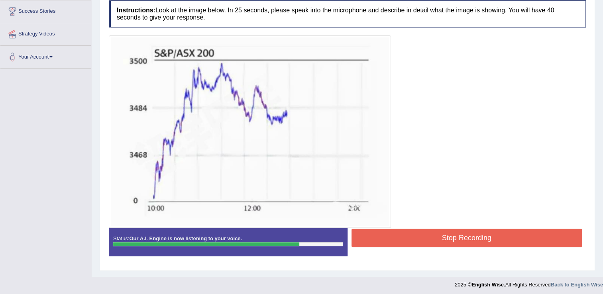
click at [399, 233] on button "Stop Recording" at bounding box center [467, 238] width 231 height 18
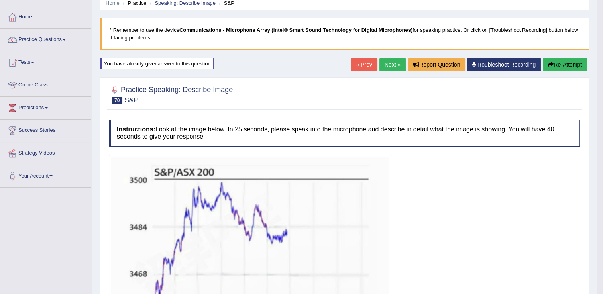
scroll to position [33, 0]
click at [391, 66] on link "Next »" at bounding box center [393, 65] width 26 height 14
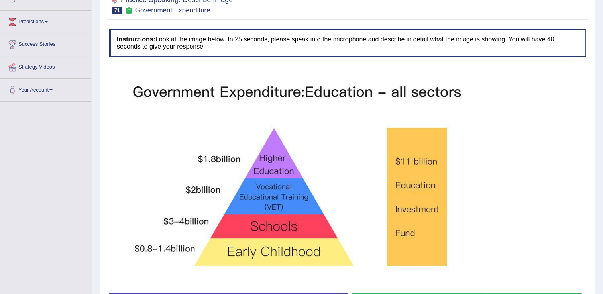
scroll to position [159, 0]
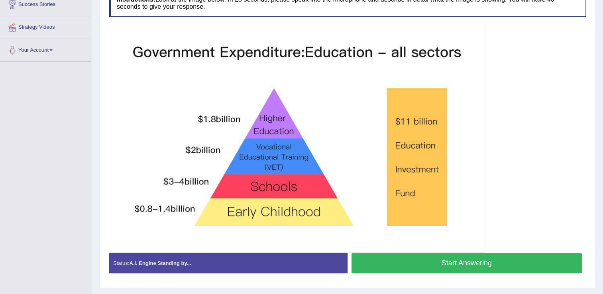
click at [421, 256] on button "Start Answering" at bounding box center [467, 263] width 231 height 20
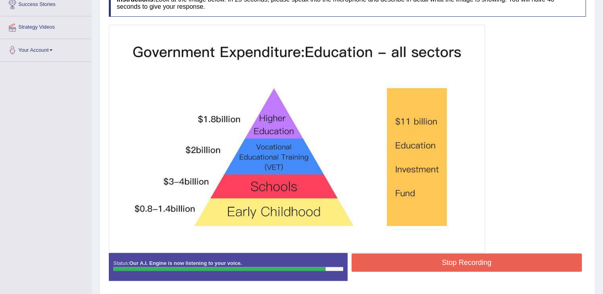
click at [394, 259] on button "Stop Recording" at bounding box center [467, 263] width 231 height 18
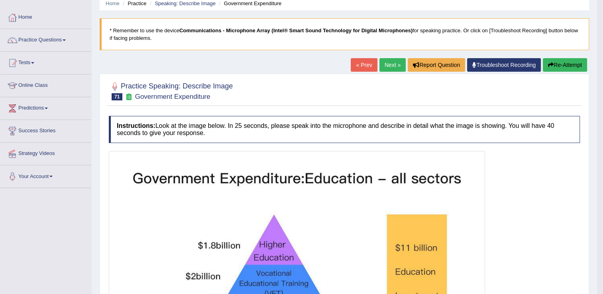
scroll to position [0, 0]
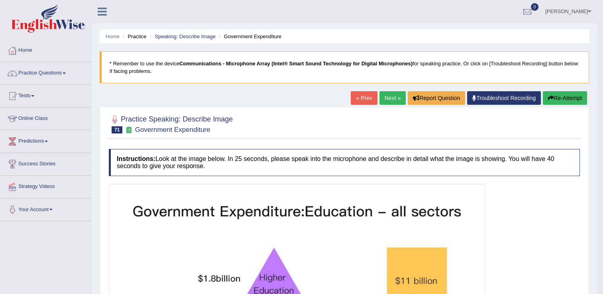
click at [552, 103] on button "Re-Attempt" at bounding box center [565, 98] width 44 height 14
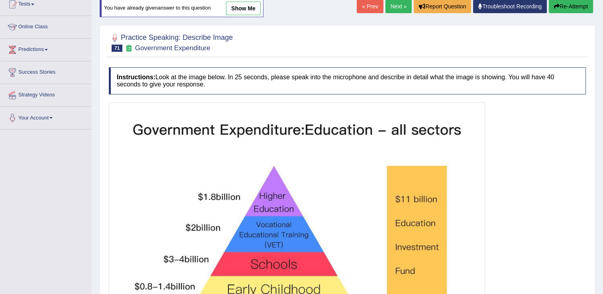
scroll to position [120, 0]
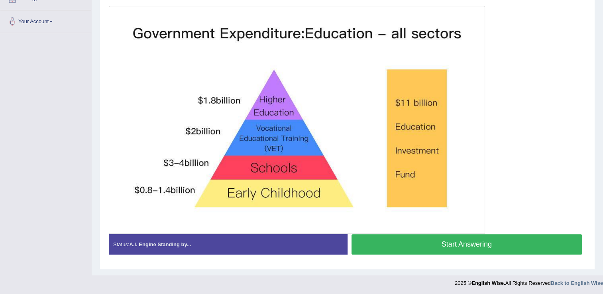
click at [424, 243] on button "Start Answering" at bounding box center [467, 244] width 231 height 20
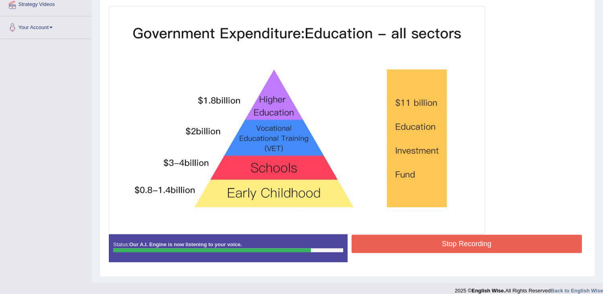
click at [423, 246] on button "Stop Recording" at bounding box center [467, 244] width 231 height 18
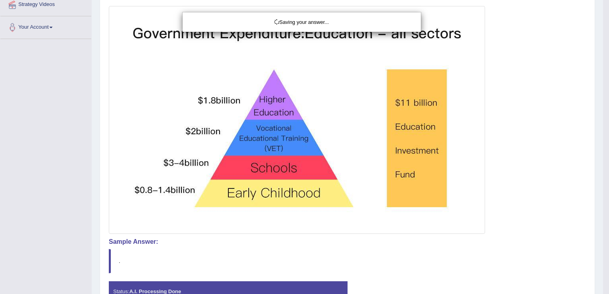
click at [421, 245] on div "Saving your answer..." at bounding box center [304, 147] width 609 height 294
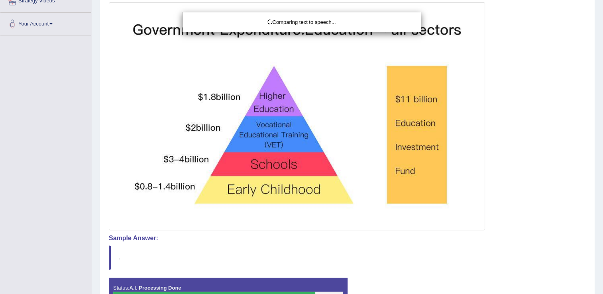
scroll to position [237, 0]
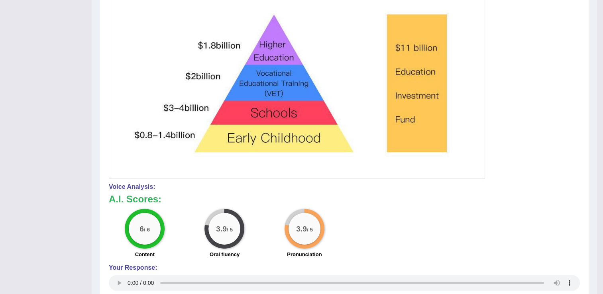
click at [472, 185] on h4 "Voice Analysis:" at bounding box center [344, 186] width 471 height 7
